Goal: Register for event/course

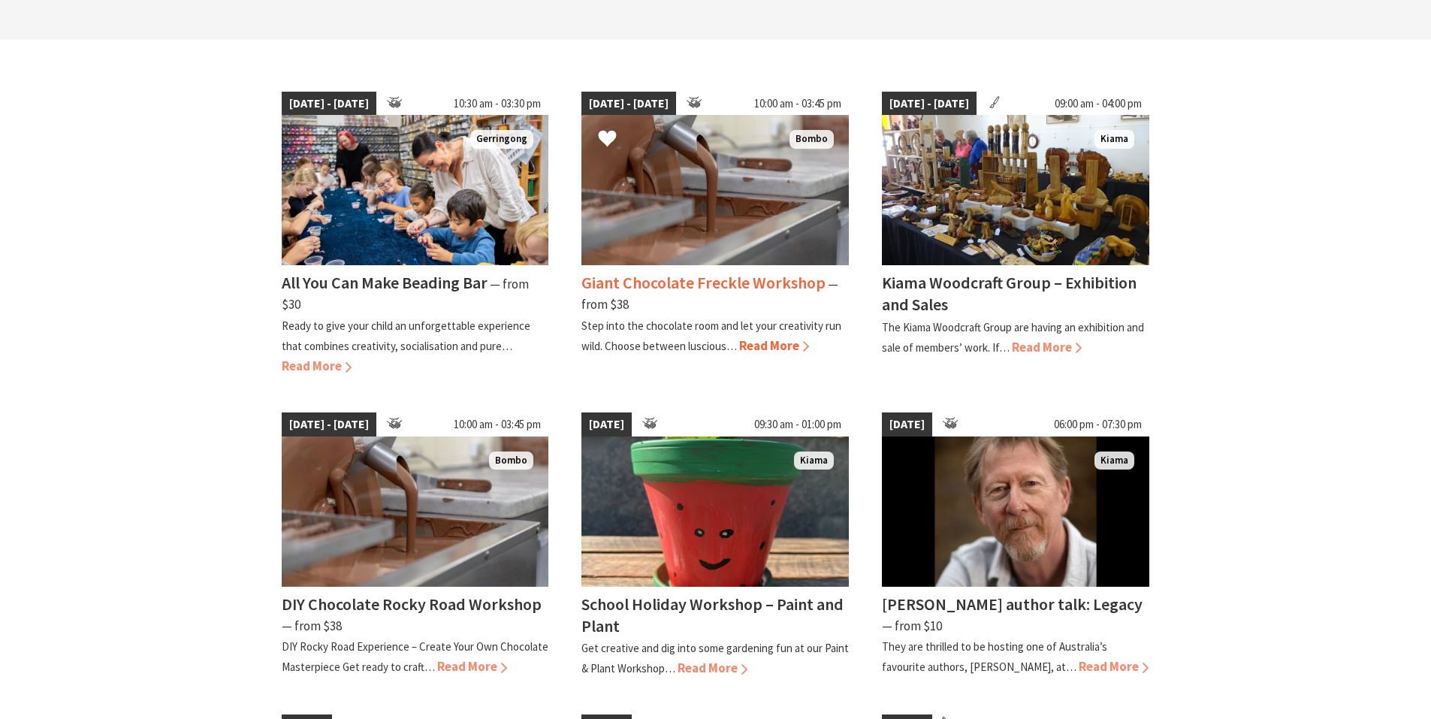
scroll to position [451, 0]
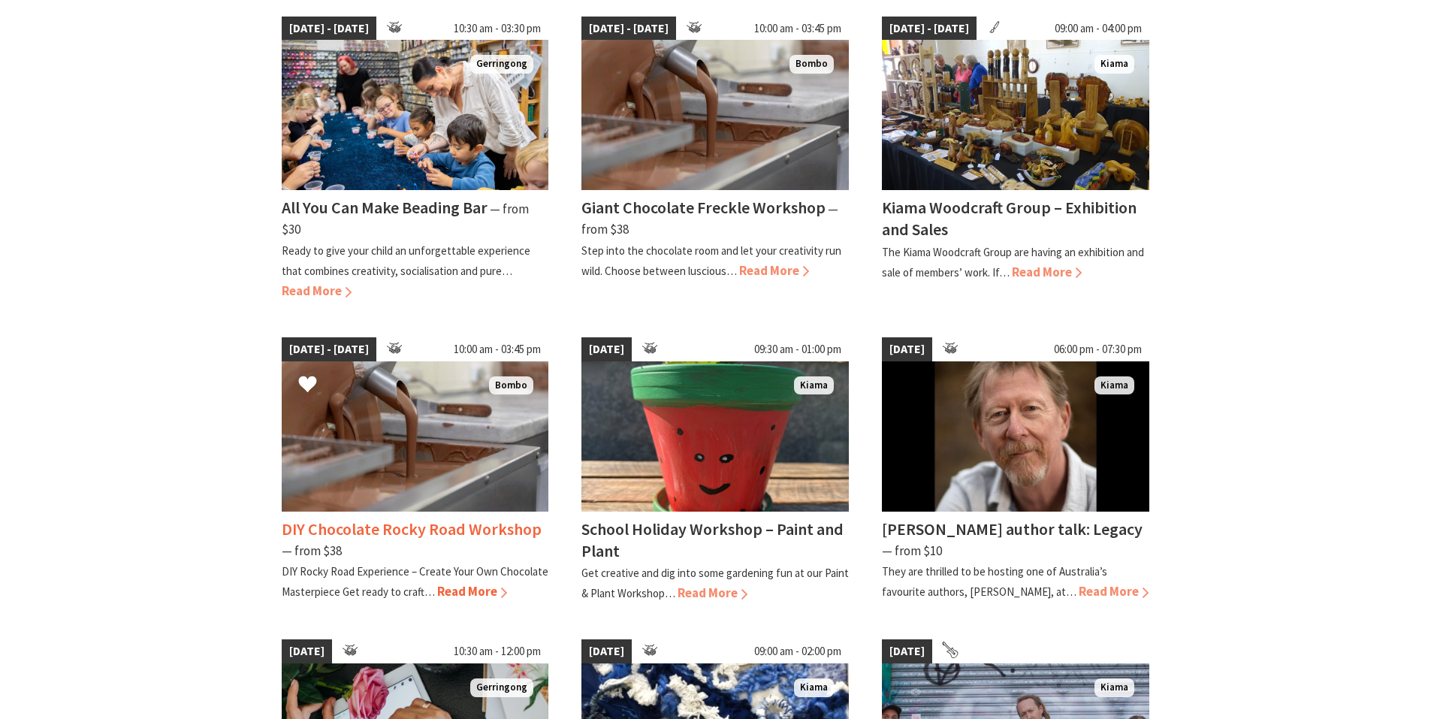
click at [457, 591] on span "Read More" at bounding box center [472, 591] width 70 height 17
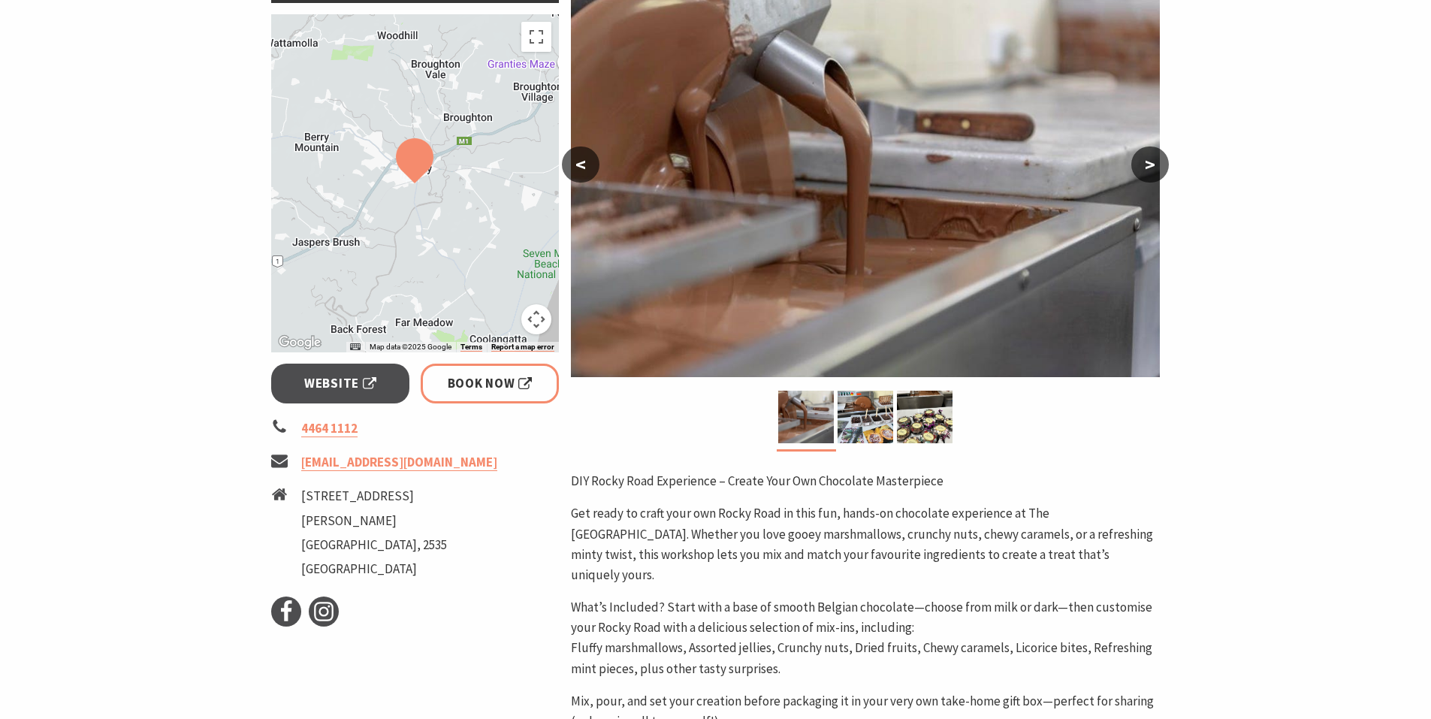
scroll to position [225, 0]
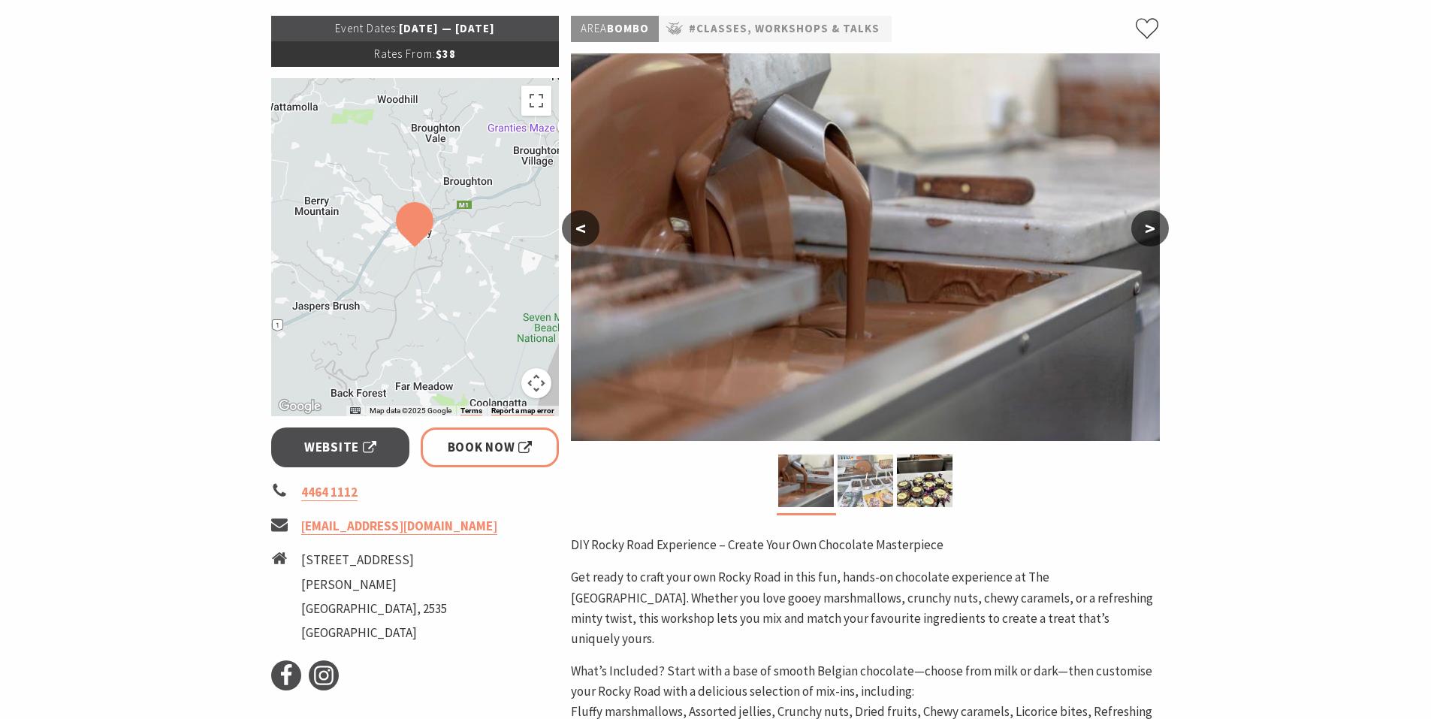
click at [859, 495] on img at bounding box center [866, 481] width 56 height 53
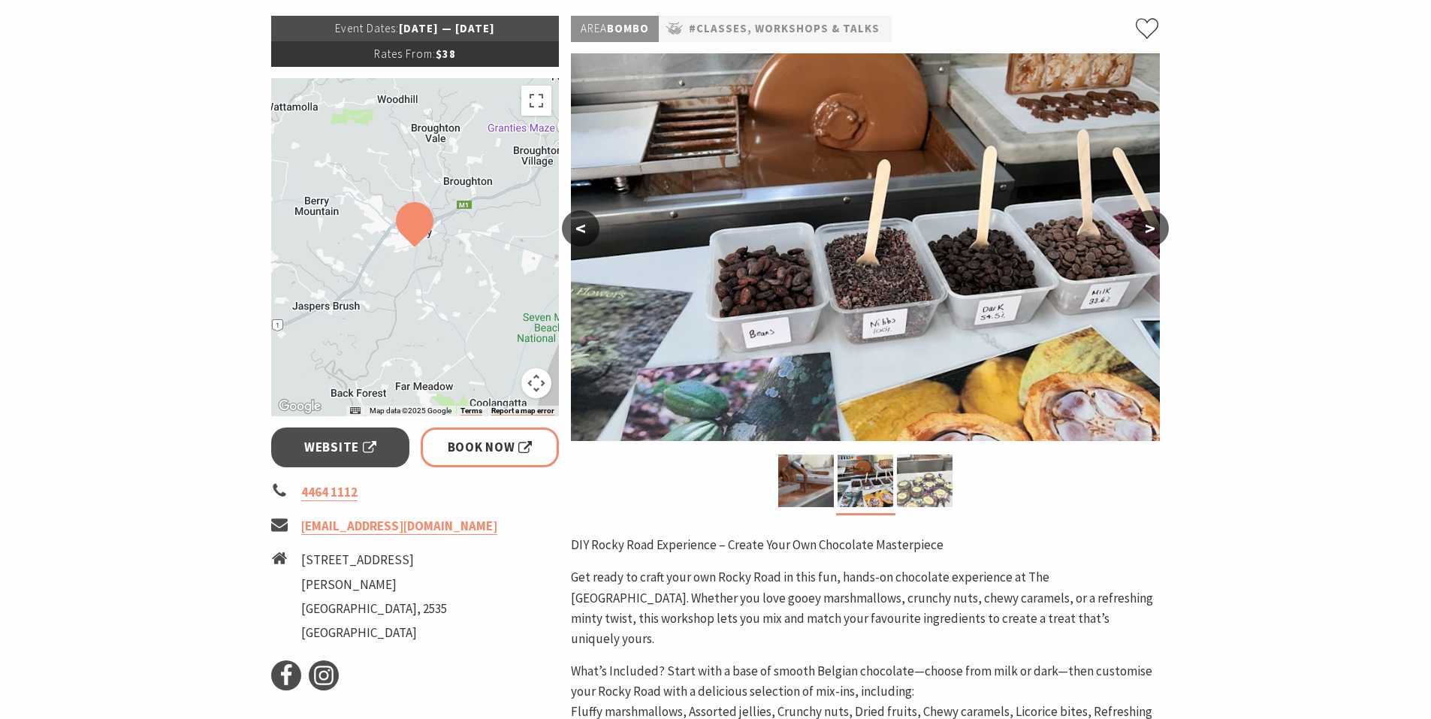
click at [912, 486] on img at bounding box center [925, 481] width 56 height 53
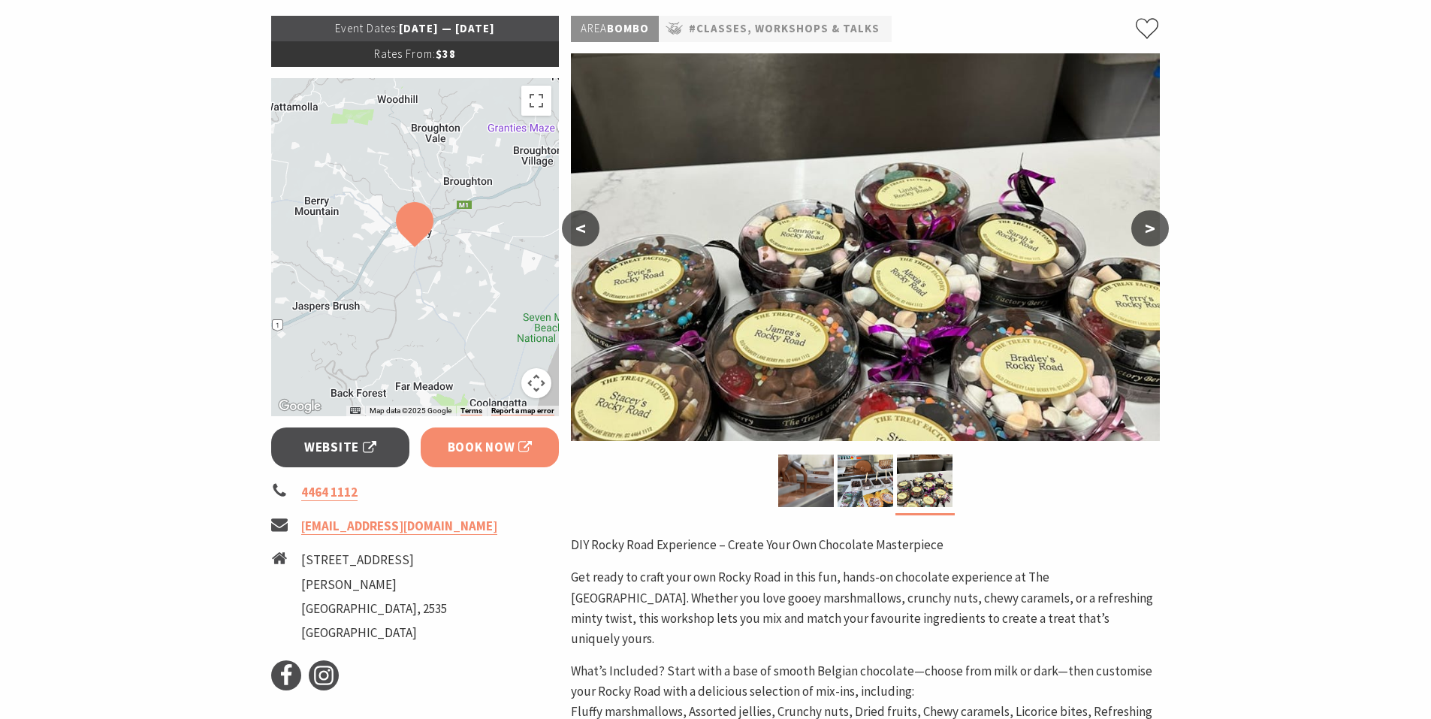
click at [479, 453] on span "Book Now" at bounding box center [490, 447] width 85 height 20
